Goal: Task Accomplishment & Management: Manage account settings

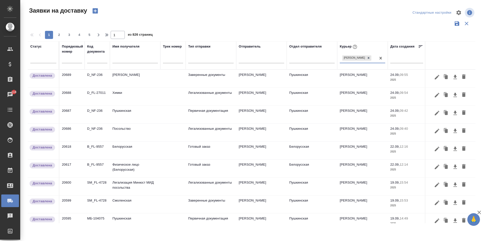
click at [121, 61] on input "text" at bounding box center [134, 60] width 45 height 6
click at [130, 62] on input "text" at bounding box center [134, 60] width 45 height 6
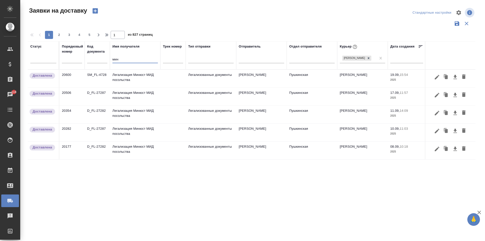
type input "мин"
click at [132, 80] on td "Легализация Минюст МИД посольства" at bounding box center [135, 79] width 51 height 18
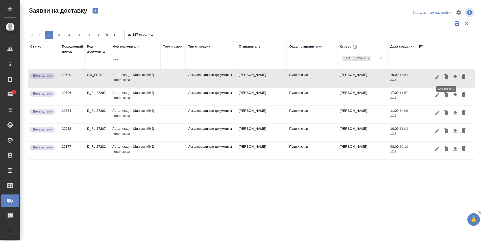
click at [446, 78] on icon "button" at bounding box center [446, 77] width 3 height 4
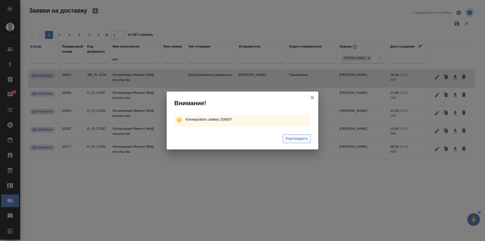
click at [300, 142] on button "Подтвердить" at bounding box center [297, 138] width 28 height 9
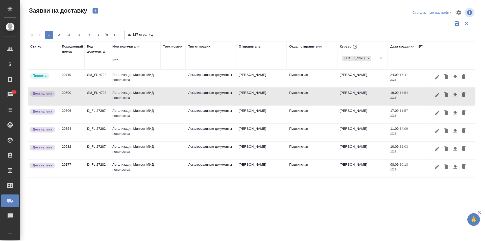
click at [127, 83] on td "Легализация Минюст МИД посольства" at bounding box center [135, 79] width 51 height 18
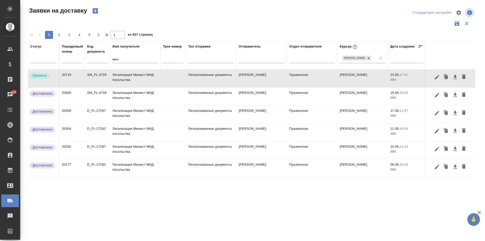
click at [127, 83] on td "Легализация Минюст МИД посольства" at bounding box center [135, 79] width 51 height 18
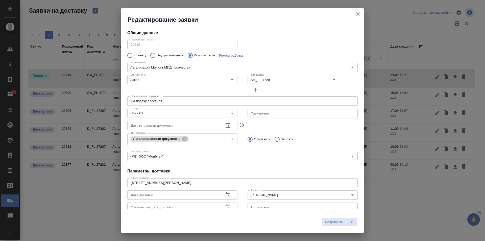
type input "Легализация Минюст МИД посольства"
type input "[PERSON_NAME]"
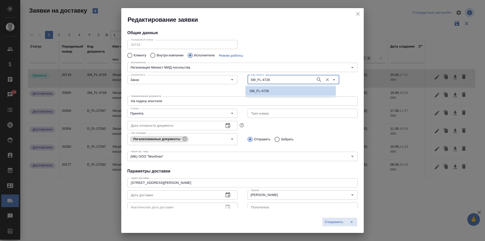
click at [268, 78] on input "SM_FL-4728" at bounding box center [281, 80] width 64 height 6
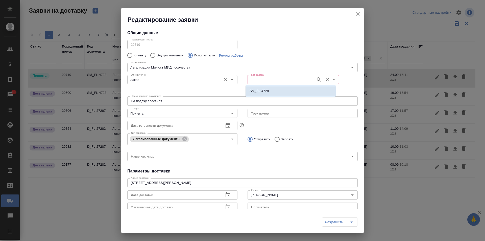
click at [152, 76] on div "Заказ Относится к:" at bounding box center [182, 79] width 110 height 9
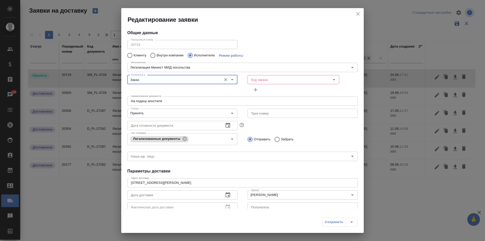
click at [152, 78] on input "Заказ" at bounding box center [174, 80] width 90 height 6
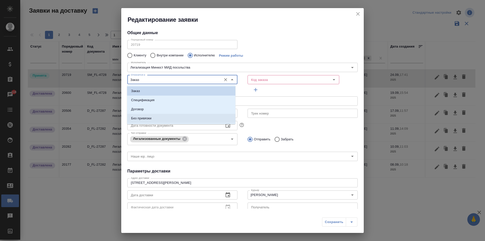
click at [138, 121] on li "Без привязки" at bounding box center [181, 118] width 108 height 9
type input "Без привязки"
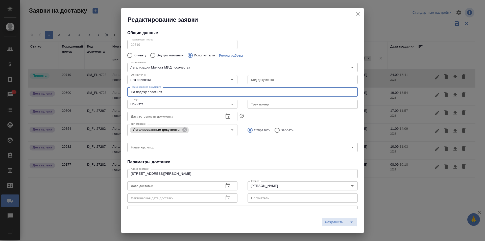
drag, startPoint x: 161, startPoint y: 93, endPoint x: 88, endPoint y: 92, distance: 73.5
click at [88, 91] on div "Редактирование заявки Общие данные Порядковый номер 20719 Порядковый номер Клие…" at bounding box center [242, 120] width 485 height 241
type input "Забрать апостиль для [GEOGRAPHIC_DATA]"
click at [168, 106] on input "Принята" at bounding box center [174, 104] width 90 height 6
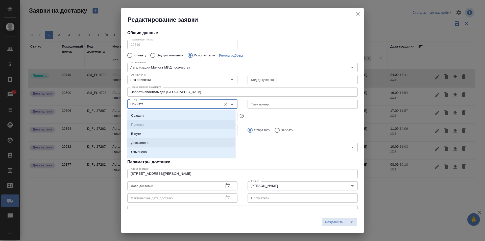
click at [146, 139] on li "Доставлена" at bounding box center [181, 142] width 108 height 9
type input "Доставлена"
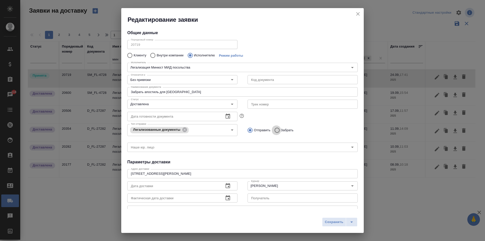
click at [275, 130] on input "Забрать" at bounding box center [276, 130] width 9 height 11
radio input "true"
click at [229, 186] on button "button" at bounding box center [228, 186] width 12 height 12
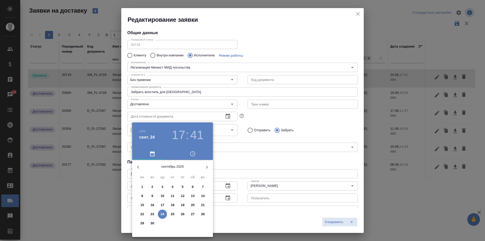
click at [165, 213] on span "24" at bounding box center [162, 214] width 9 height 5
type input "[DATE] 17:41"
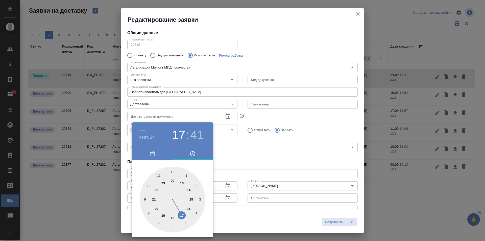
click at [255, 155] on div at bounding box center [242, 120] width 485 height 241
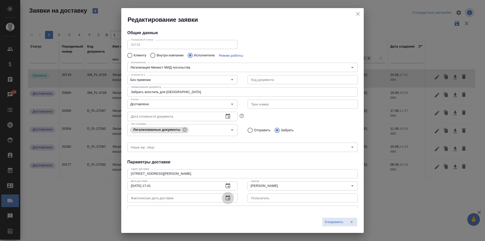
click at [222, 199] on button "button" at bounding box center [228, 198] width 12 height 12
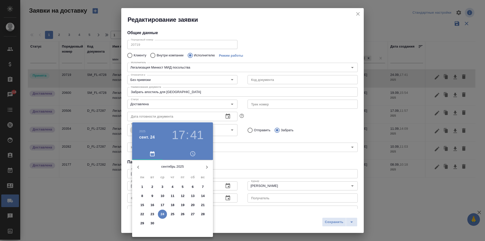
click at [162, 215] on p "24" at bounding box center [163, 214] width 4 height 5
type input "[DATE] 17:41"
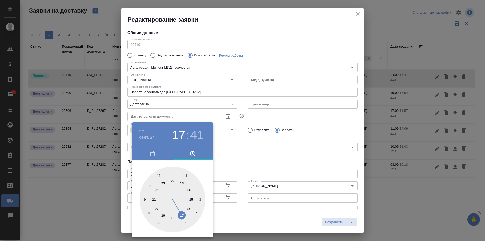
click at [244, 171] on div at bounding box center [242, 120] width 485 height 241
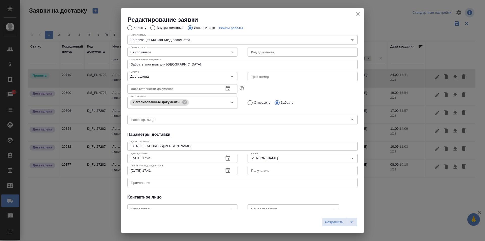
scroll to position [60, 0]
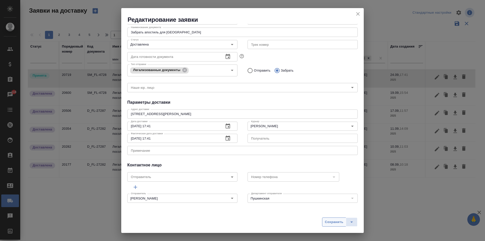
click at [327, 223] on span "Сохранить" at bounding box center [334, 222] width 18 height 6
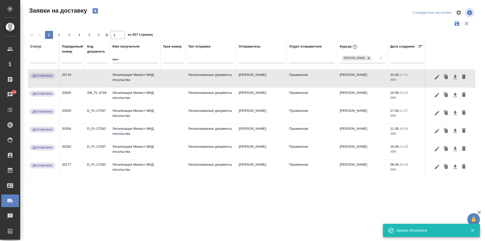
drag, startPoint x: 98, startPoint y: 60, endPoint x: 90, endPoint y: 60, distance: 8.1
click at [91, 60] on tr "Статус Порядковый номер Код документа Имя получателя мин Трек номер Тип отправк…" at bounding box center [290, 55] width 524 height 28
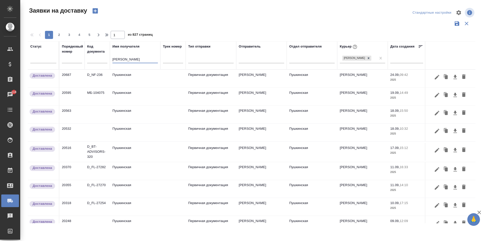
click at [120, 78] on td "Пушкинская" at bounding box center [135, 79] width 51 height 18
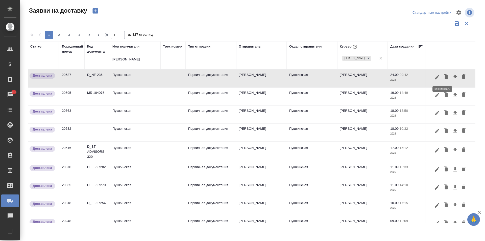
click at [445, 77] on icon "button" at bounding box center [446, 77] width 3 height 4
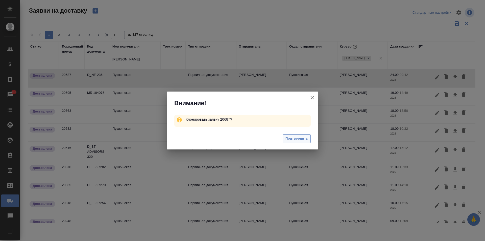
click at [293, 139] on span "Подтвердить" at bounding box center [297, 139] width 22 height 6
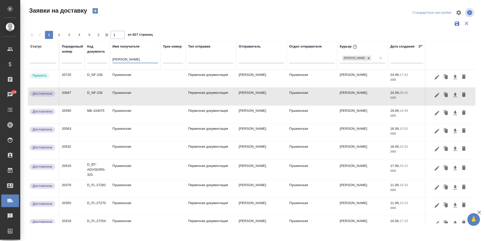
drag, startPoint x: 123, startPoint y: 60, endPoint x: 91, endPoint y: 57, distance: 31.8
click at [91, 57] on tr "Статус Порядковый номер Код документа Имя получателя [PERSON_NAME] Трек номер Т…" at bounding box center [290, 55] width 524 height 28
type input "н"
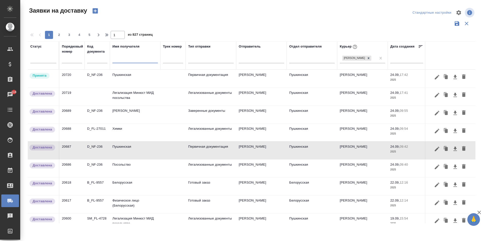
click at [129, 80] on td "Пушкинская" at bounding box center [135, 79] width 51 height 18
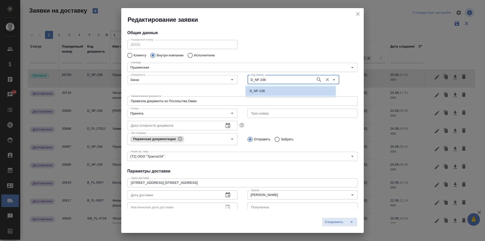
click at [277, 81] on input "D_NF-236" at bounding box center [281, 80] width 64 height 6
type input "238"
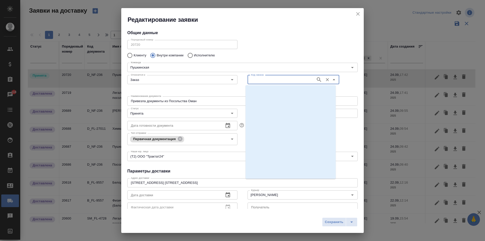
scroll to position [9251, 0]
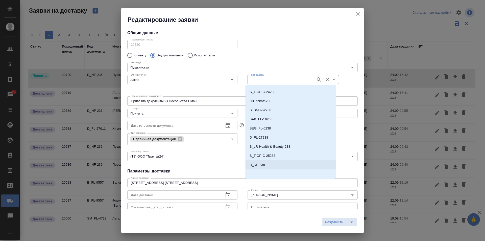
click at [259, 165] on p "D_NF-238" at bounding box center [257, 164] width 15 height 5
type input "D_NF-238"
type input "(МБ) ООО "Монблан""
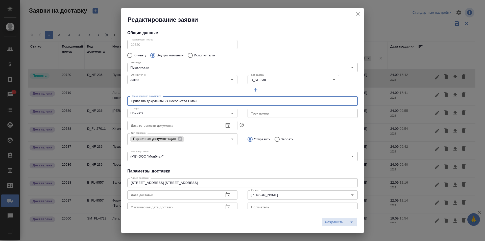
drag, startPoint x: 202, startPoint y: 101, endPoint x: 102, endPoint y: 98, distance: 99.9
click at [102, 98] on div "Редактирование заявки Общие данные Порядковый номер 20720 Порядковый номер Клие…" at bounding box center [242, 120] width 485 height 241
type input "З"
type input "Док на смоленскую"
click at [185, 112] on input "Принята" at bounding box center [174, 113] width 90 height 6
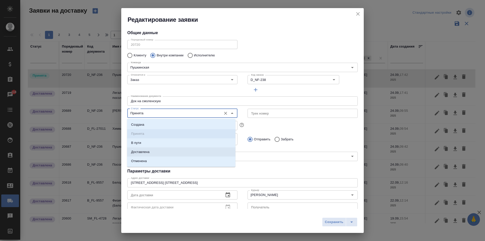
click at [149, 152] on p "Доставлена" at bounding box center [140, 151] width 18 height 5
type input "Доставлена"
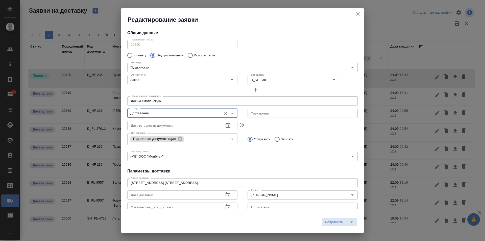
click at [137, 99] on input "Док на смоленскую" at bounding box center [242, 100] width 230 height 9
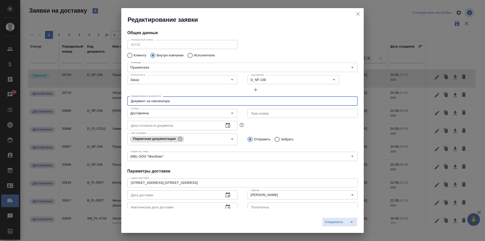
click at [132, 101] on input "Документ на смоленскую" at bounding box center [242, 100] width 230 height 9
type input "Забрала документ на смоленскую"
click at [228, 196] on icon "button" at bounding box center [228, 195] width 6 height 6
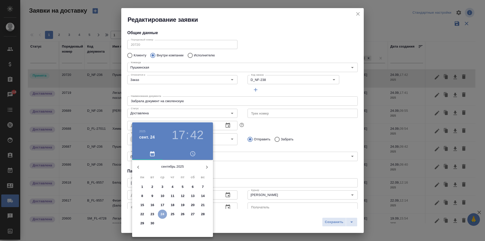
click at [161, 215] on p "24" at bounding box center [163, 214] width 4 height 5
type input "[DATE] 17:42"
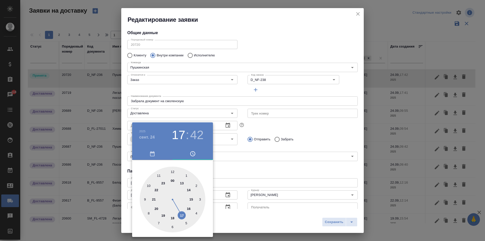
click at [277, 175] on div at bounding box center [242, 120] width 485 height 241
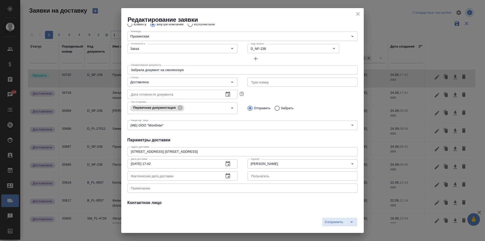
scroll to position [69, 0]
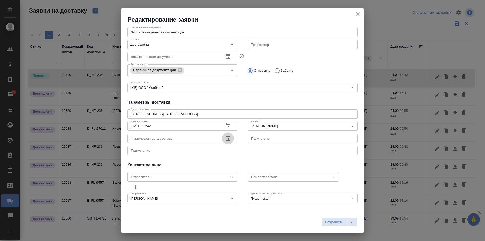
click at [228, 136] on icon "button" at bounding box center [228, 137] width 5 height 5
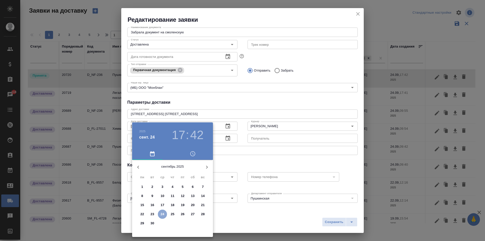
click at [165, 215] on span "24" at bounding box center [162, 214] width 9 height 5
type input "[DATE] 17:42"
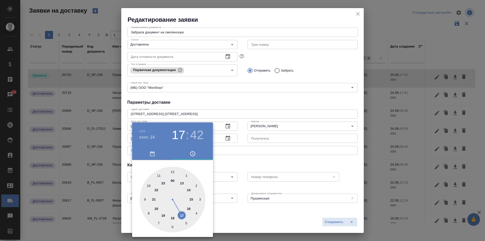
click at [254, 152] on div at bounding box center [242, 120] width 485 height 241
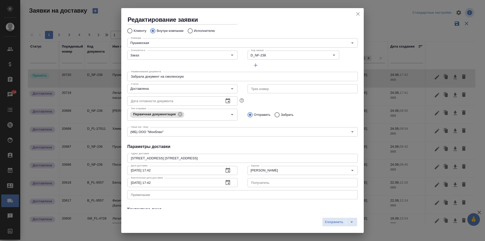
scroll to position [0, 0]
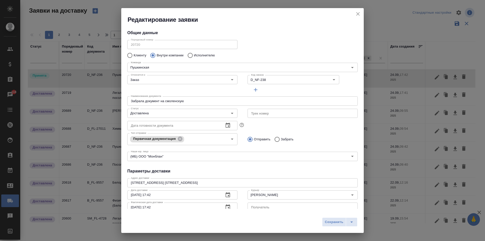
click at [276, 140] on input "Забрать" at bounding box center [276, 139] width 9 height 11
radio input "true"
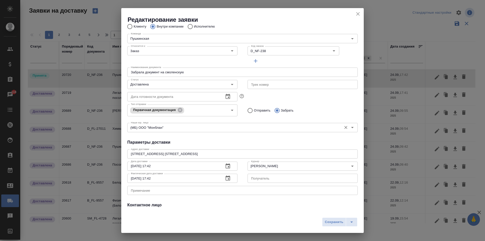
scroll to position [69, 0]
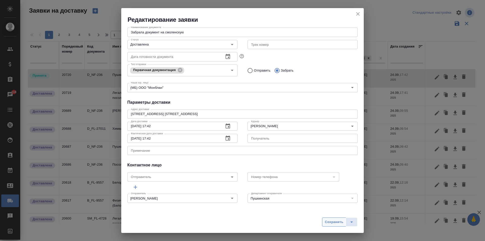
click at [330, 223] on span "Сохранить" at bounding box center [334, 222] width 18 height 6
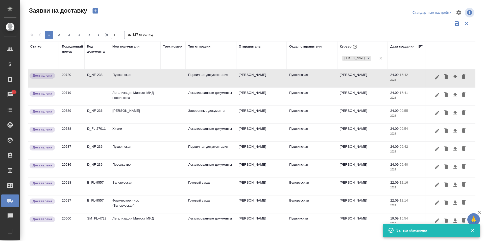
click at [121, 62] on input "text" at bounding box center [134, 60] width 45 height 6
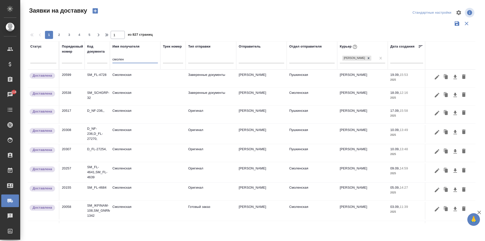
type input "смолен"
click at [131, 83] on td "Смоленская" at bounding box center [135, 79] width 51 height 18
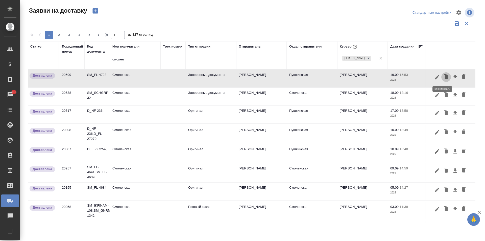
click at [445, 77] on icon "button" at bounding box center [446, 77] width 3 height 4
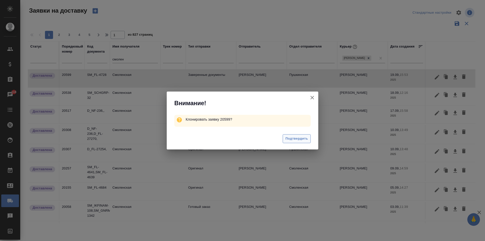
click at [294, 138] on span "Подтвердить" at bounding box center [297, 139] width 22 height 6
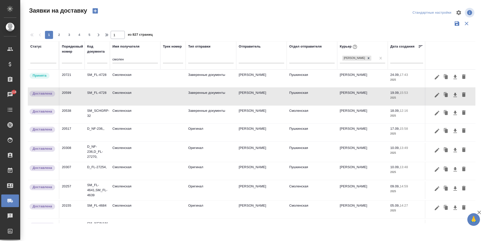
click at [126, 81] on td "Смоленская" at bounding box center [135, 79] width 51 height 18
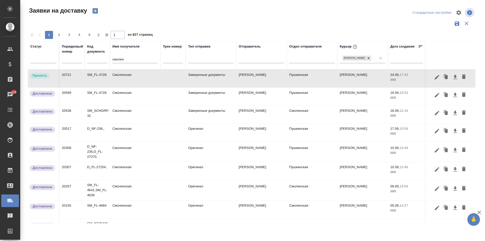
click at [125, 79] on td "Смоленская" at bounding box center [135, 79] width 51 height 18
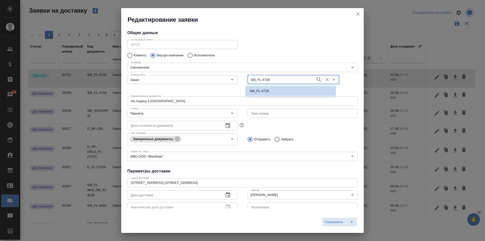
click at [268, 80] on input "SM_FL-4728" at bounding box center [281, 80] width 64 height 6
type input "238"
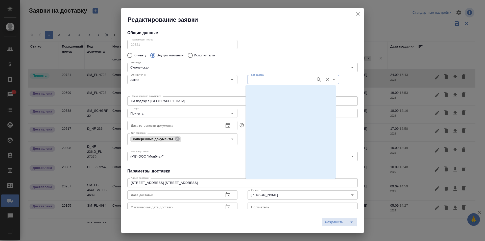
scroll to position [9251, 0]
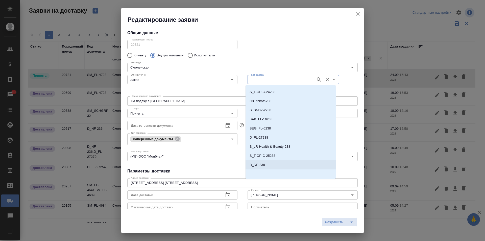
click at [257, 164] on p "D_NF-238" at bounding box center [257, 164] width 15 height 5
type input "D_NF-238"
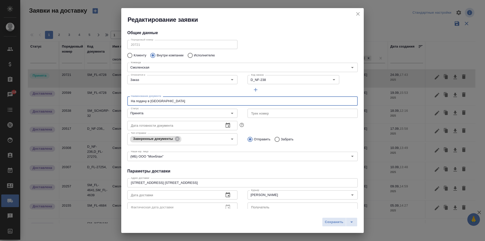
click at [168, 104] on input "На подачу в [GEOGRAPHIC_DATA]" at bounding box center [242, 100] width 230 height 9
drag, startPoint x: 172, startPoint y: 101, endPoint x: 101, endPoint y: 102, distance: 70.8
click at [101, 102] on div "Редактирование заявки Общие данные Порядковый номер 20721 Порядковый номер Клие…" at bounding box center [242, 120] width 485 height 241
type input "Д"
click at [175, 92] on div "Наименование документа Наименование документа" at bounding box center [242, 100] width 241 height 22
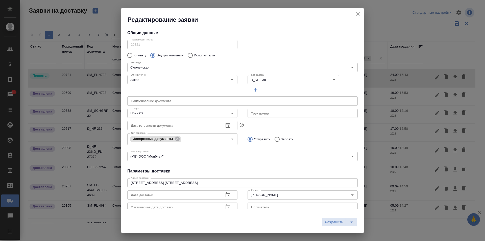
click at [158, 102] on input "text" at bounding box center [242, 100] width 230 height 9
type input "Д"
click at [205, 89] on div "Относится к: Заказ Относится к:" at bounding box center [182, 83] width 120 height 31
click at [160, 114] on input "Принята" at bounding box center [174, 113] width 90 height 6
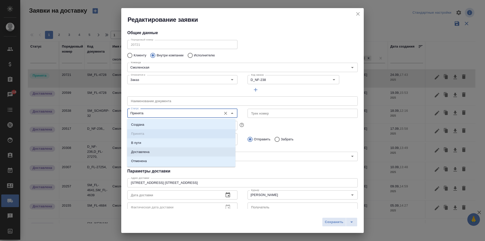
click at [160, 155] on li "Доставлена" at bounding box center [181, 151] width 108 height 9
type input "Доставлена"
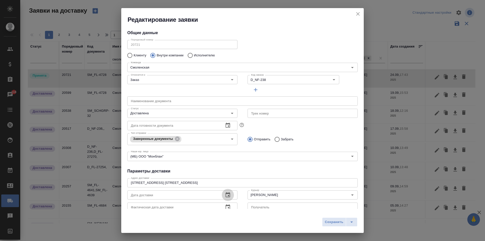
click at [227, 198] on button "button" at bounding box center [228, 195] width 12 height 12
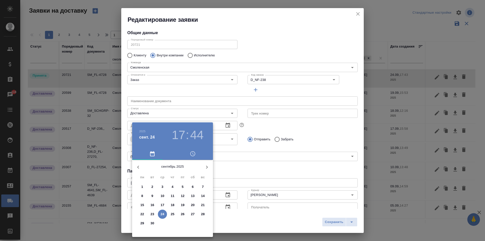
click at [163, 215] on p "24" at bounding box center [163, 214] width 4 height 5
type input "[DATE] 17:44"
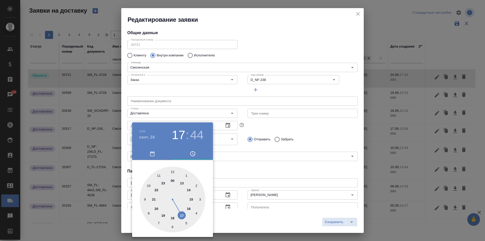
click at [283, 155] on div at bounding box center [242, 120] width 485 height 241
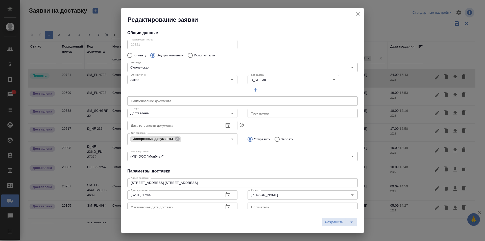
click at [227, 205] on icon "button" at bounding box center [228, 206] width 5 height 5
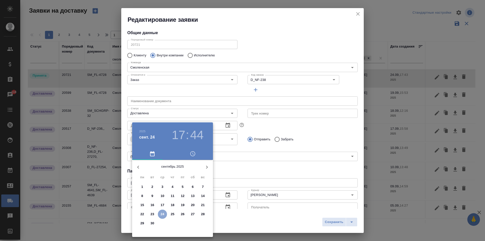
click at [161, 214] on p "24" at bounding box center [163, 214] width 4 height 5
type input "[DATE] 17:44"
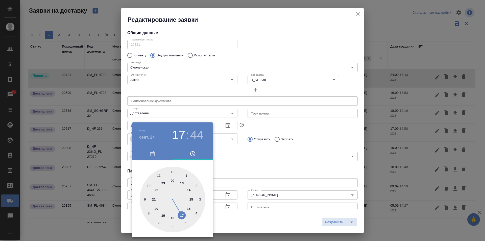
click at [213, 187] on div "00 1 2 3 4 5 6 7 8 9 10 11 12 13 14 15 16 17 18 19 20 21 22 23" at bounding box center [172, 200] width 81 height 66
click at [330, 222] on div at bounding box center [242, 120] width 485 height 241
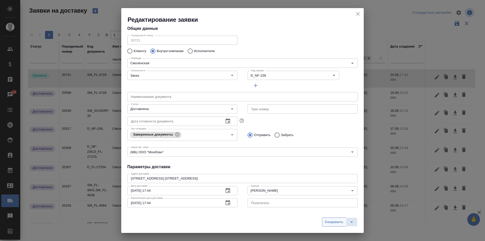
click at [331, 222] on span "Сохранить" at bounding box center [334, 222] width 18 height 6
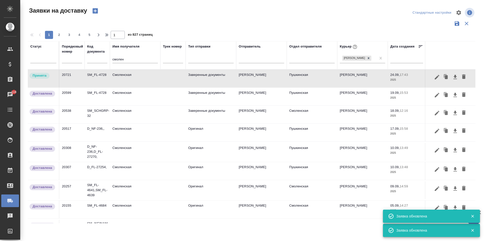
click at [128, 75] on td "Смоленская" at bounding box center [135, 79] width 51 height 18
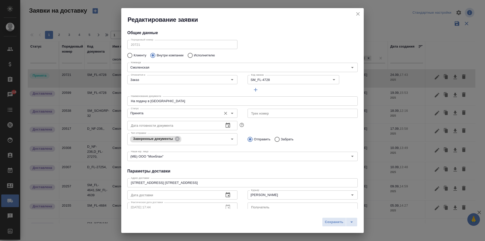
click at [152, 113] on input "Принята" at bounding box center [174, 113] width 90 height 6
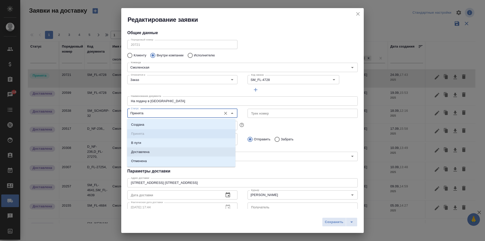
click at [155, 153] on li "Доставлена" at bounding box center [181, 151] width 108 height 9
type input "Доставлена"
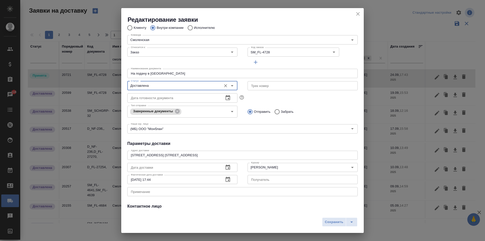
scroll to position [51, 0]
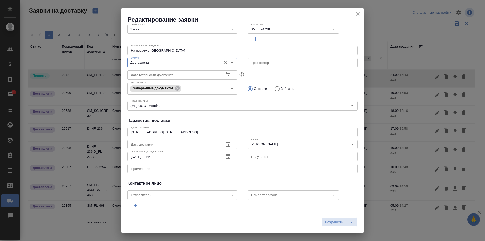
click at [227, 145] on icon "button" at bounding box center [228, 144] width 5 height 5
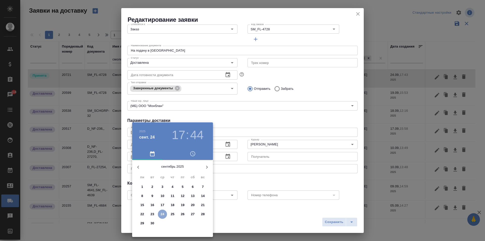
click at [164, 213] on p "24" at bounding box center [163, 214] width 4 height 5
type input "[DATE] 17:44"
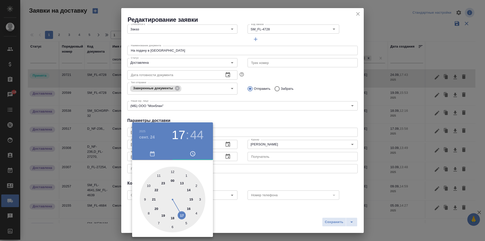
click at [254, 151] on div at bounding box center [242, 120] width 485 height 241
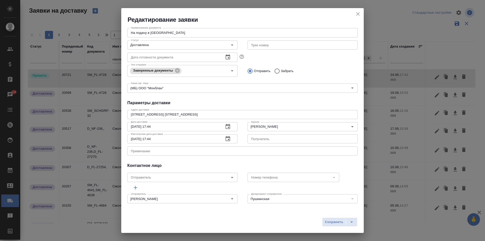
scroll to position [69, 0]
click at [327, 220] on span "Сохранить" at bounding box center [334, 222] width 18 height 6
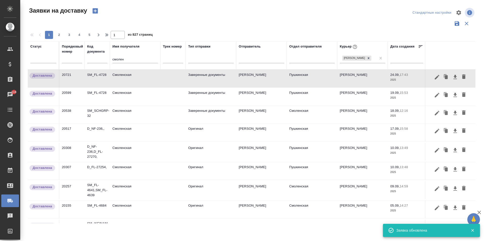
drag, startPoint x: 131, startPoint y: 57, endPoint x: 93, endPoint y: 59, distance: 38.4
click at [93, 59] on tr "Статус Порядковый номер Код документа Имя получателя смолен Трек номер Тип отпр…" at bounding box center [290, 55] width 524 height 28
drag, startPoint x: 131, startPoint y: 58, endPoint x: 112, endPoint y: 59, distance: 19.0
click at [125, 59] on input "смолен" at bounding box center [134, 60] width 45 height 6
drag, startPoint x: 102, startPoint y: 62, endPoint x: 77, endPoint y: 56, distance: 25.6
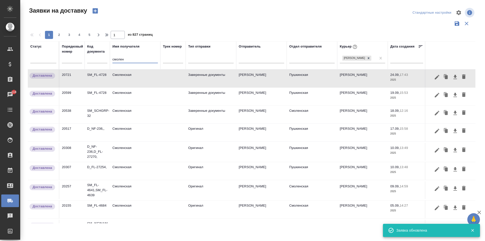
click at [77, 56] on tr "Статус Порядковый номер Код документа Имя получателя смолен Трек номер Тип отпр…" at bounding box center [290, 55] width 524 height 28
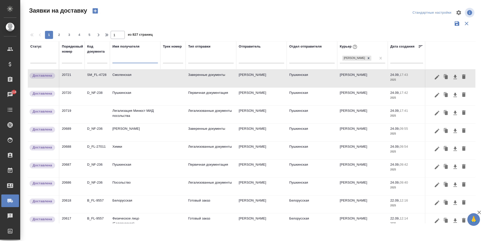
click at [133, 168] on td "Пушкинская" at bounding box center [135, 168] width 51 height 18
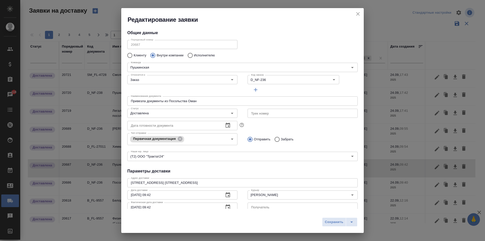
click at [359, 14] on icon "close" at bounding box center [358, 14] width 6 height 6
